Goal: Find specific page/section: Find specific page/section

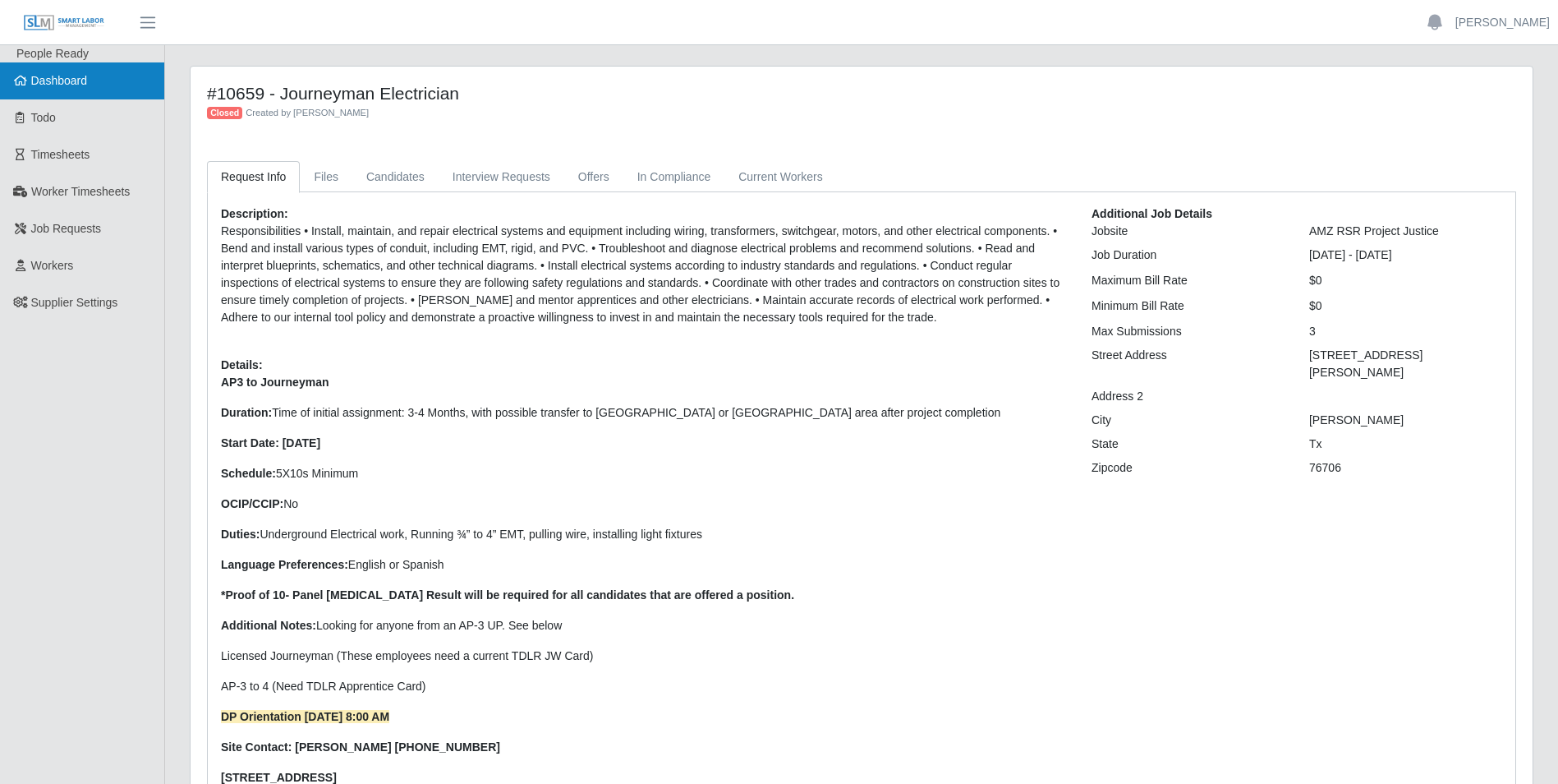
click at [75, 78] on span "Dashboard" at bounding box center [60, 81] width 57 height 13
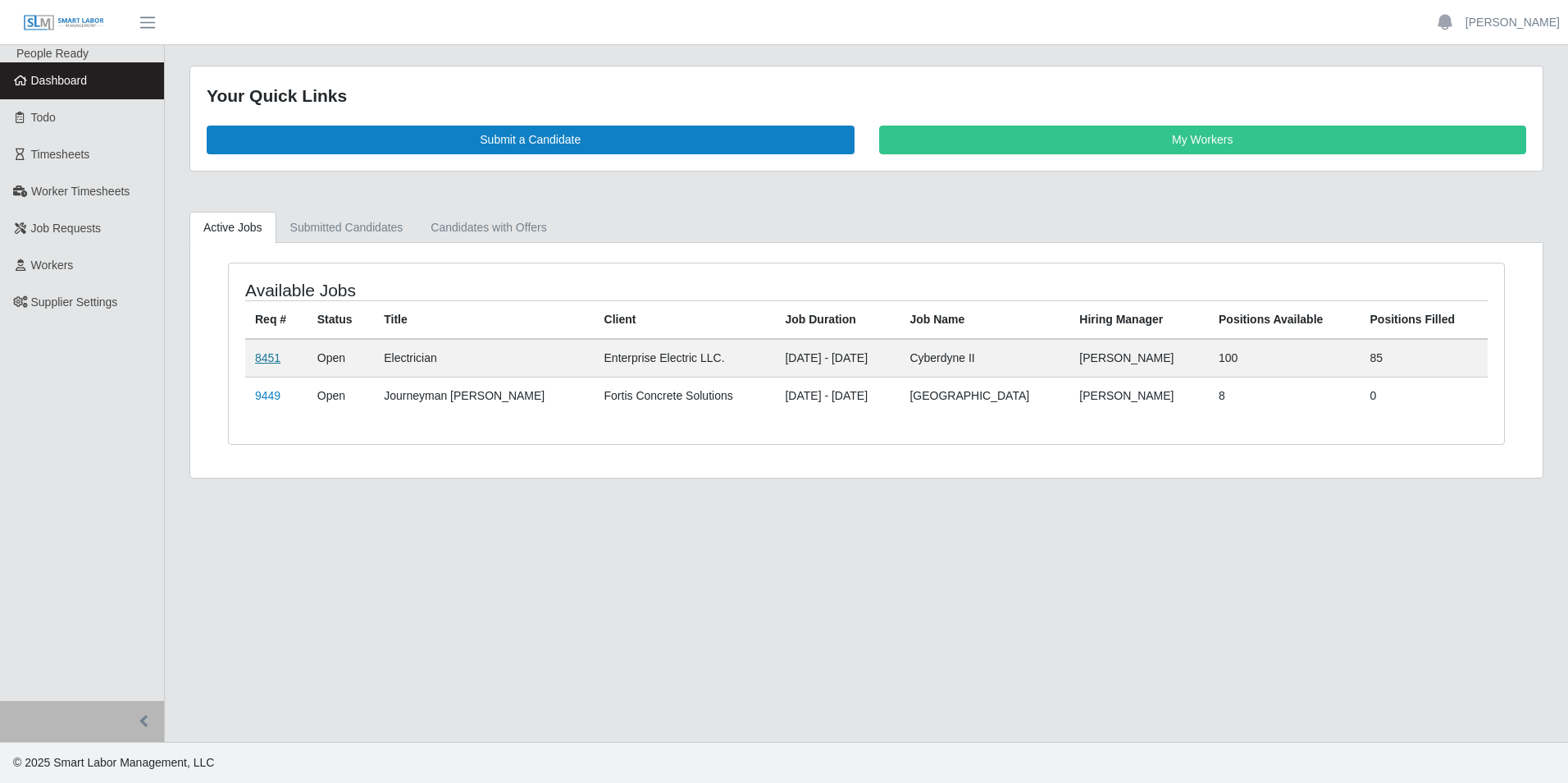
click at [266, 355] on link "8451" at bounding box center [267, 358] width 25 height 13
